Goal: Transaction & Acquisition: Register for event/course

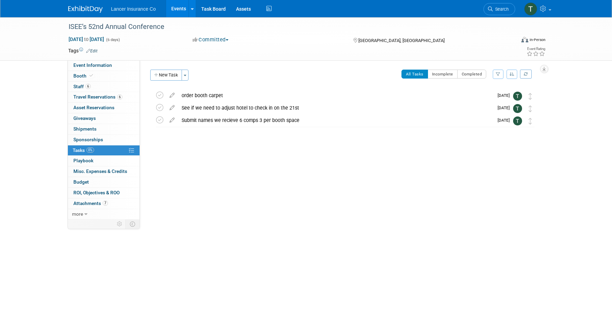
click at [173, 7] on link "Events" at bounding box center [178, 8] width 25 height 17
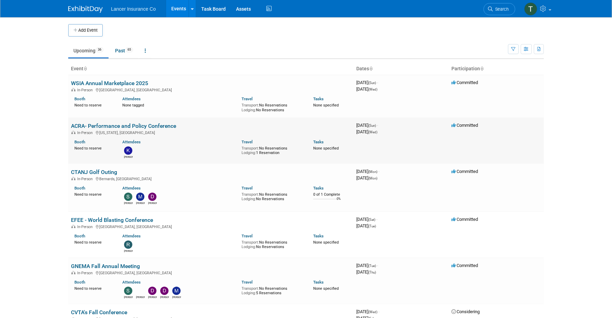
click at [85, 127] on link "ACRA- Performance and Policy Conference" at bounding box center [123, 126] width 105 height 7
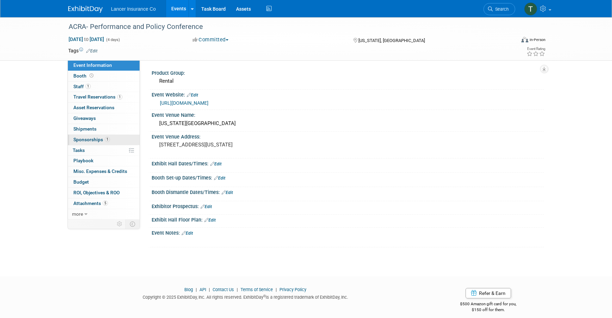
click at [86, 140] on span "Sponsorships 1" at bounding box center [91, 140] width 37 height 6
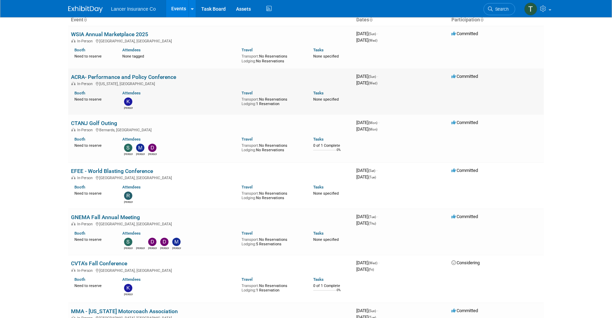
scroll to position [50, 0]
